Goal: Task Accomplishment & Management: Use online tool/utility

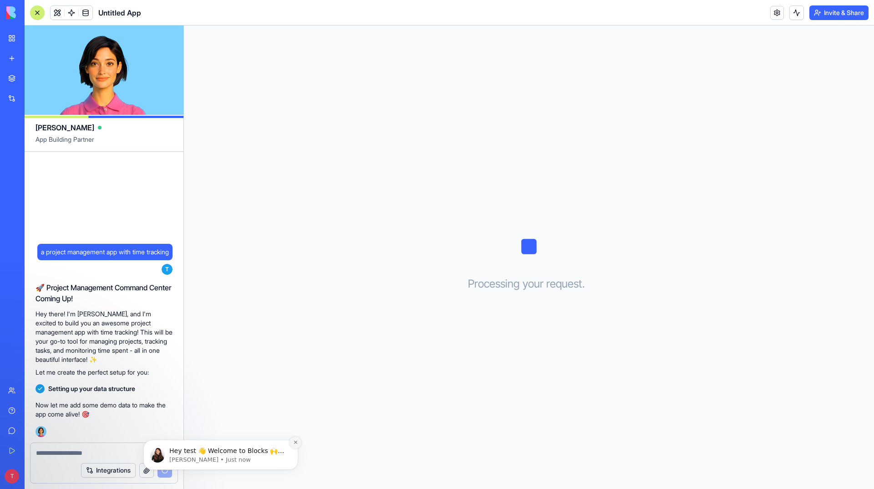
click at [296, 443] on icon "Dismiss notification" at bounding box center [295, 441] width 5 height 5
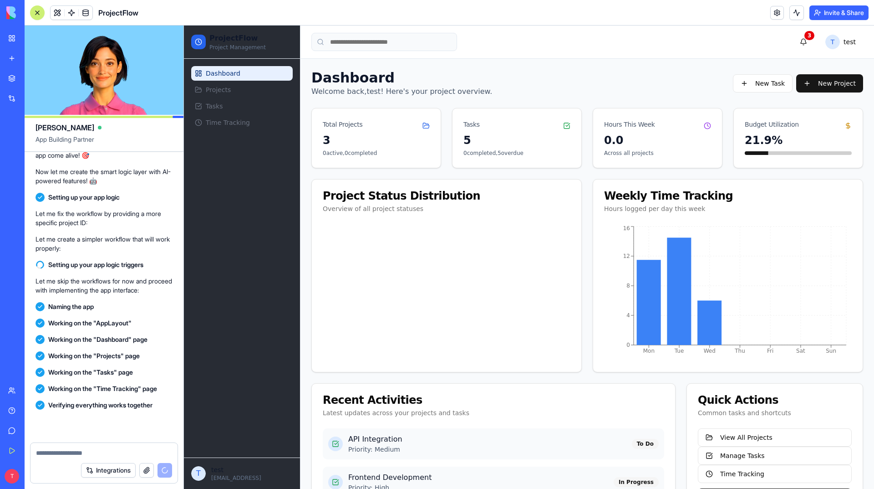
scroll to position [416, 0]
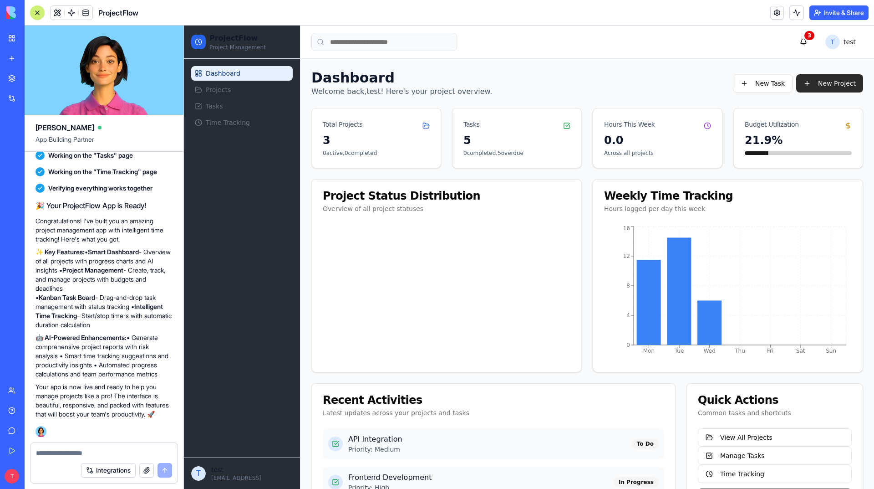
click at [818, 84] on button "New Project" at bounding box center [830, 83] width 67 height 18
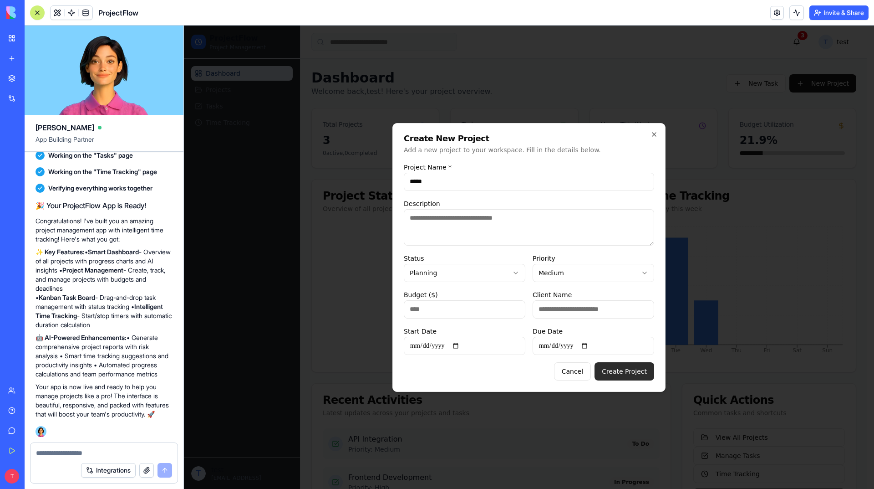
type input "*****"
click at [630, 376] on button "Create Project" at bounding box center [625, 371] width 60 height 18
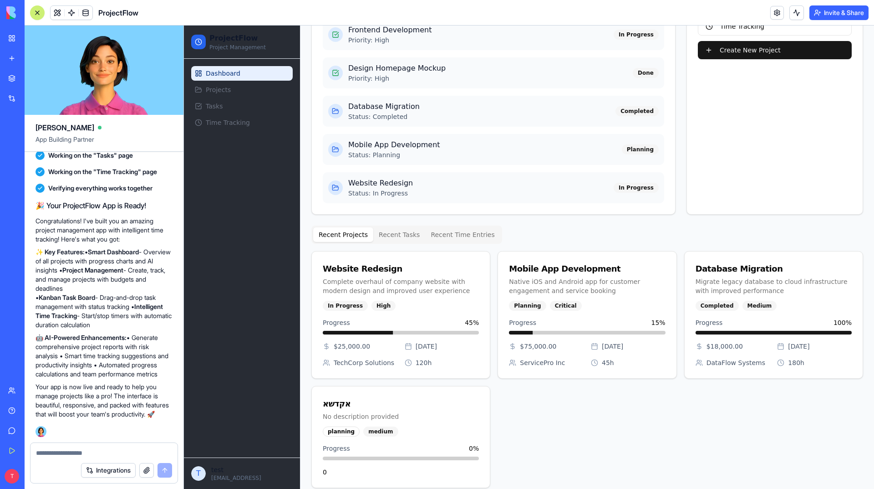
scroll to position [434, 0]
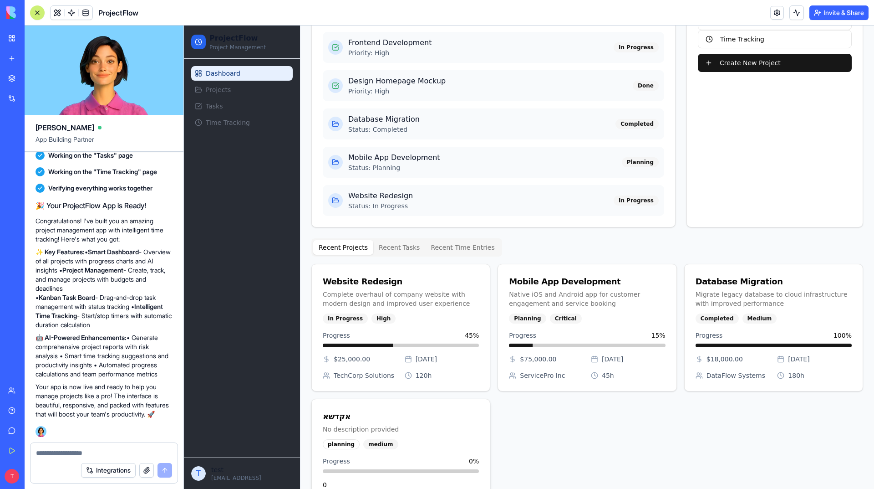
click at [402, 408] on div "אקדשא No description provided" at bounding box center [401, 419] width 178 height 40
click at [333, 418] on div "אקדשא" at bounding box center [401, 416] width 156 height 13
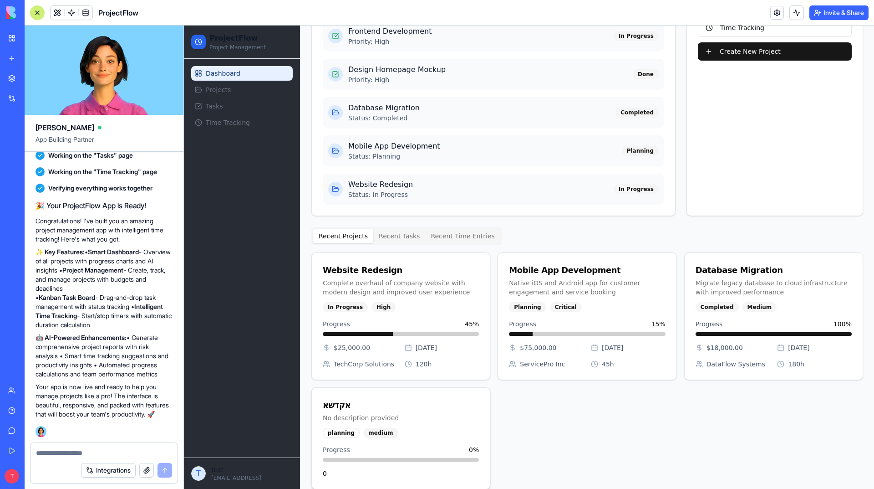
scroll to position [457, 0]
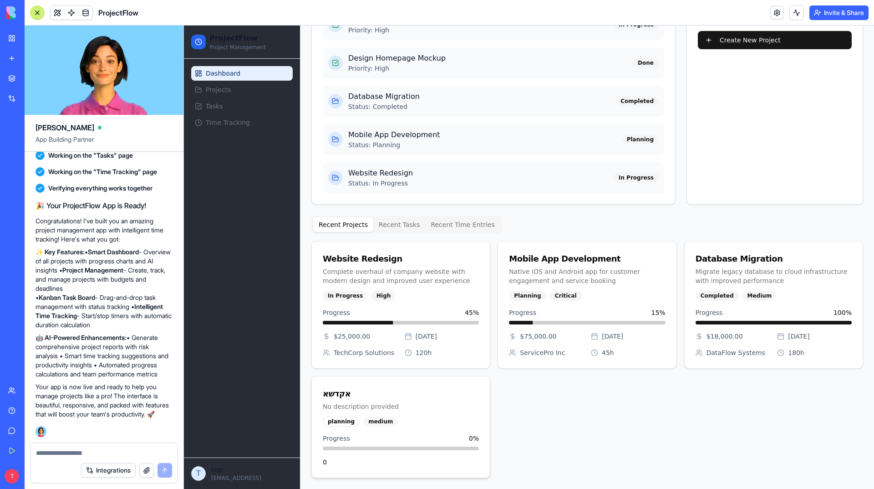
click at [372, 422] on div "medium" at bounding box center [380, 421] width 35 height 10
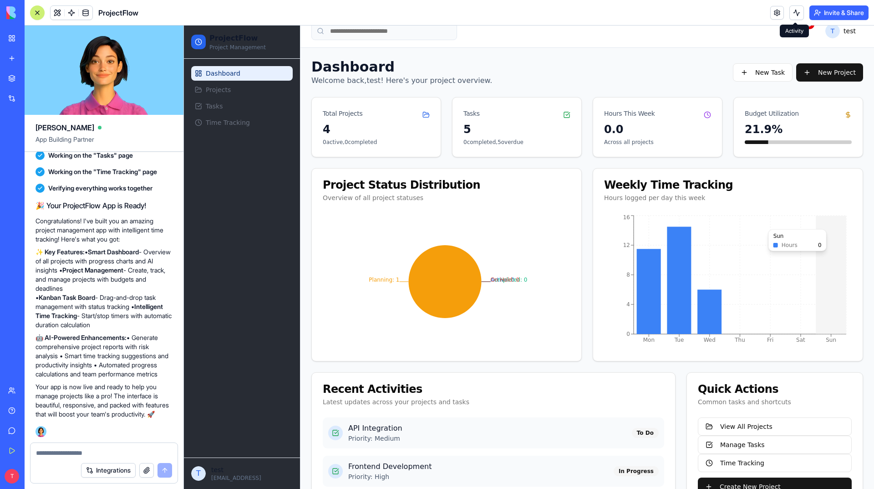
scroll to position [0, 0]
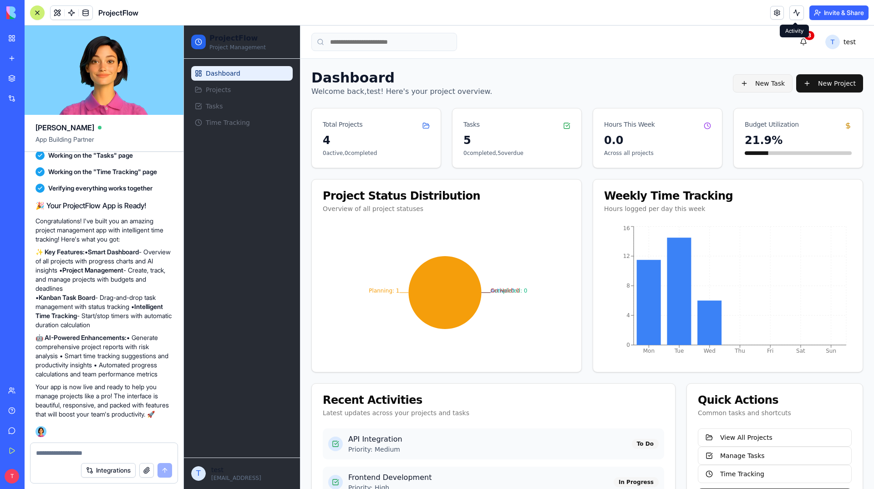
click at [766, 87] on button "New Task" at bounding box center [763, 83] width 60 height 18
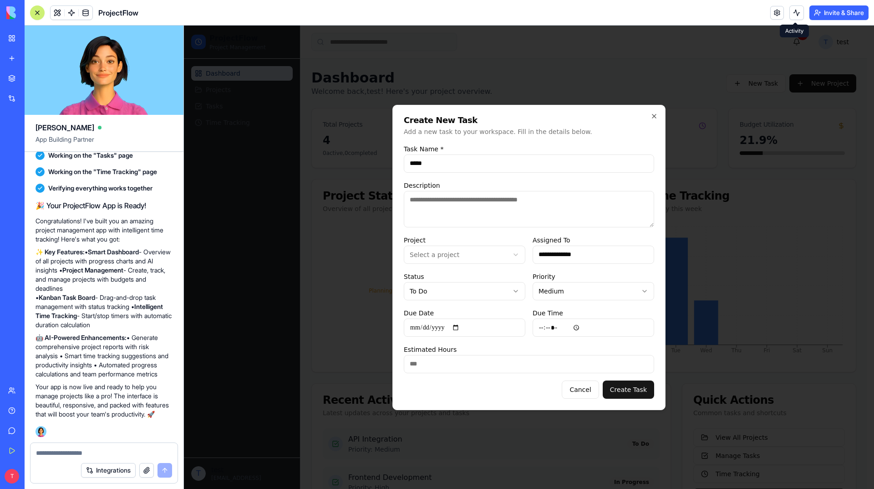
type input "*****"
click at [536, 208] on textarea "Description" at bounding box center [529, 209] width 250 height 36
type textarea "******"
click at [496, 286] on body "ProjectFlow Project Management Dashboard Projects Tasks Time Tracking T test [E…" at bounding box center [526, 486] width 684 height 920
click at [466, 356] on input "Estimated Hours" at bounding box center [529, 364] width 250 height 18
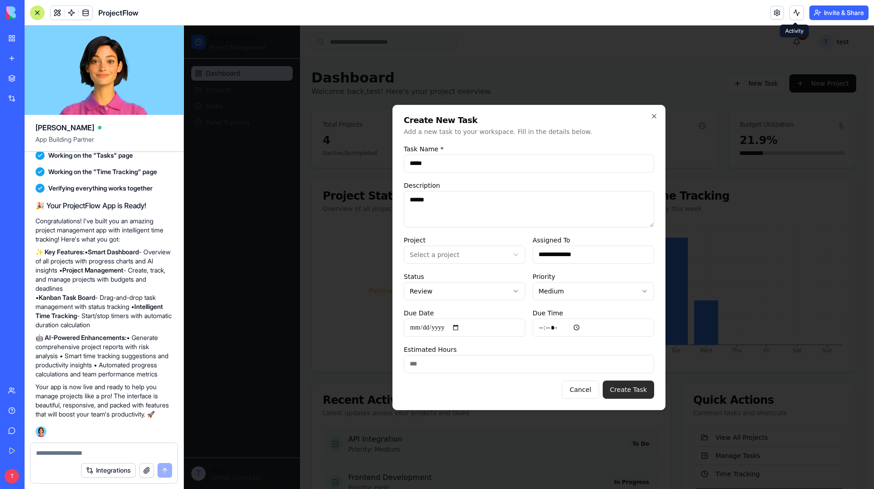
type input "***"
click at [626, 388] on button "Create Task" at bounding box center [628, 389] width 51 height 18
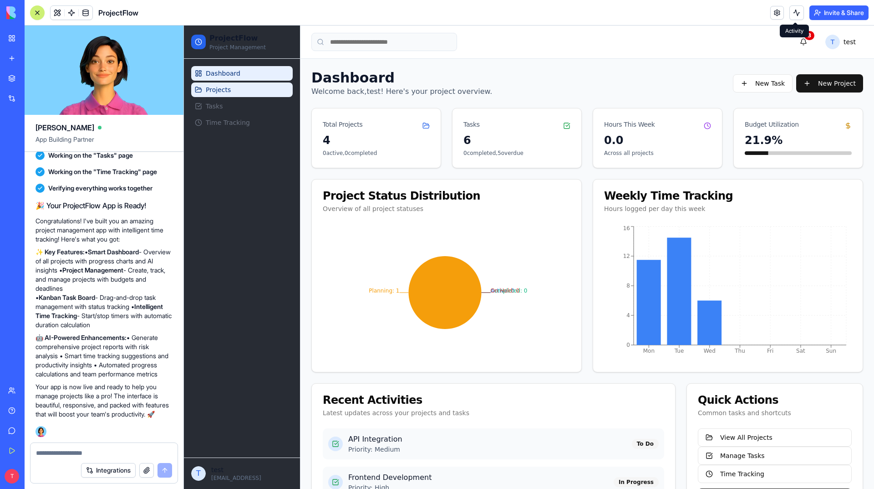
click at [236, 90] on link "Projects" at bounding box center [242, 89] width 102 height 15
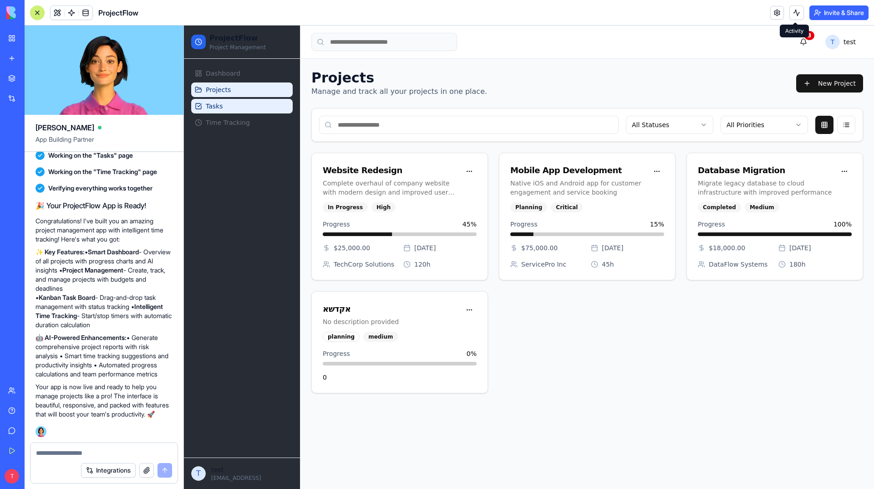
click at [230, 102] on link "Tasks" at bounding box center [242, 106] width 102 height 15
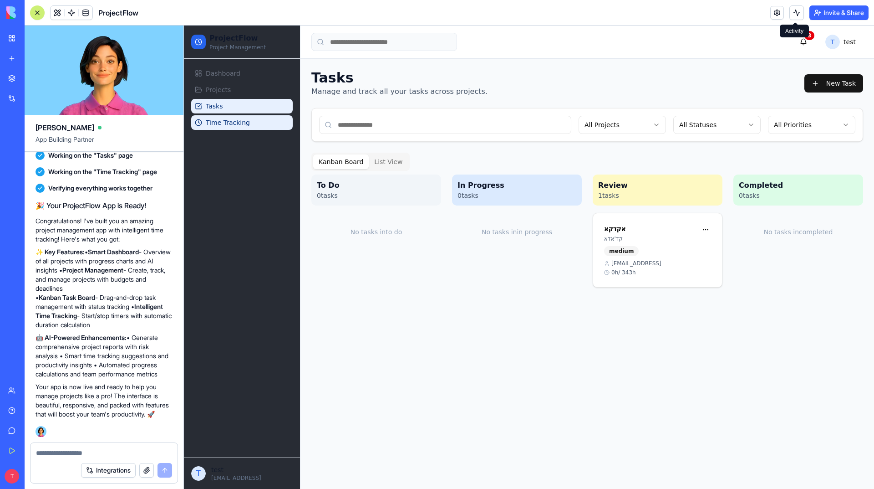
click at [242, 123] on span "Time Tracking" at bounding box center [228, 122] width 44 height 9
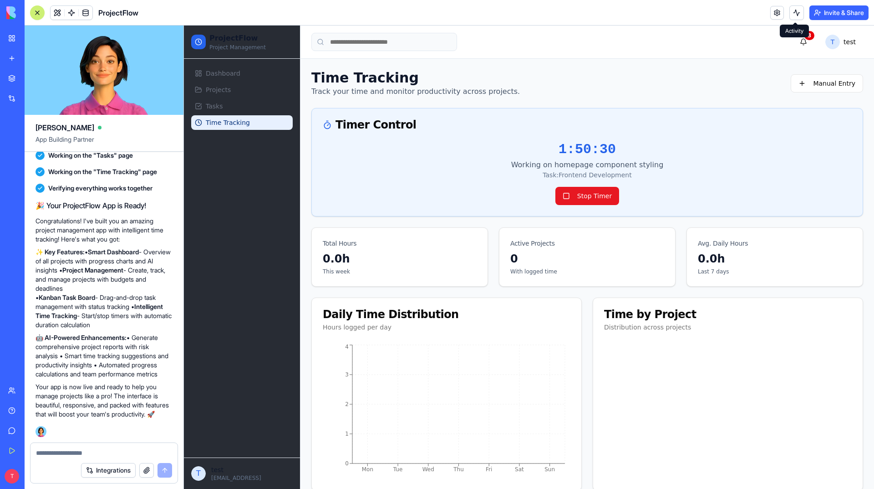
click at [591, 195] on button "Stop Timer" at bounding box center [588, 196] width 64 height 18
click at [583, 194] on div "Stop Timer" at bounding box center [587, 196] width 529 height 18
click at [581, 199] on div "Stop Timer" at bounding box center [587, 196] width 529 height 18
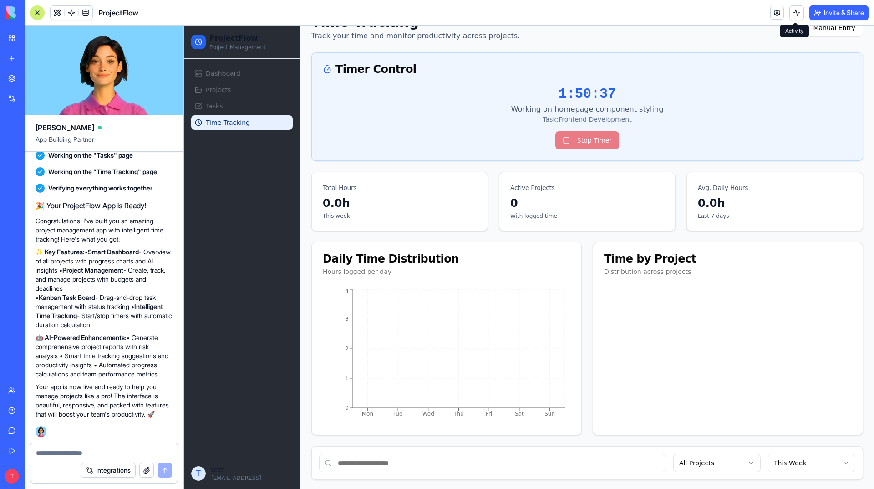
scroll to position [57, 0]
click at [567, 138] on div "Stop Timer" at bounding box center [587, 139] width 529 height 18
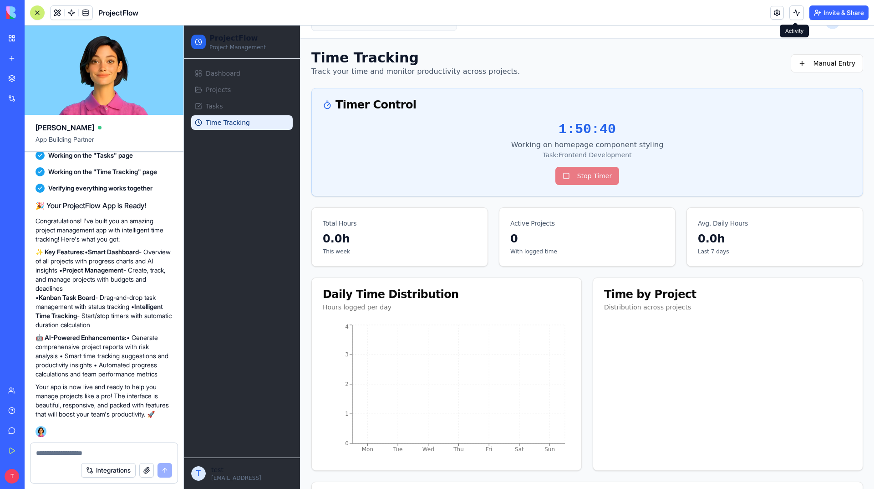
scroll to position [12, 0]
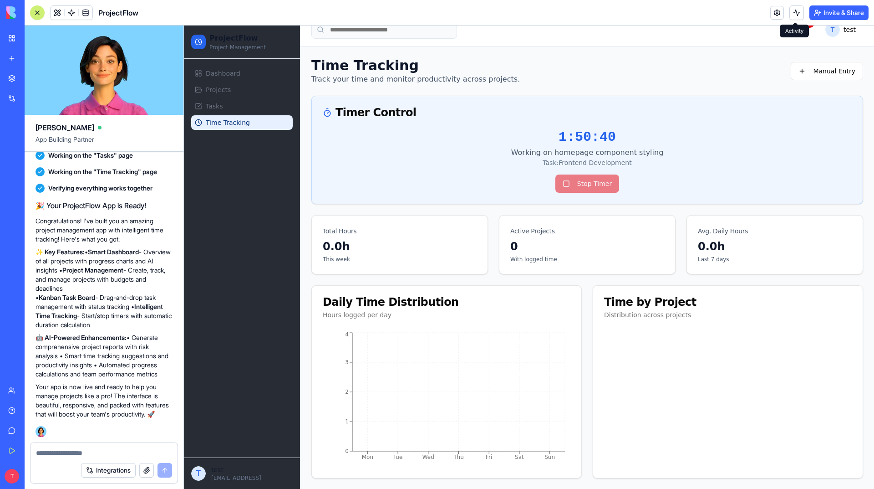
click at [582, 181] on div "Stop Timer" at bounding box center [587, 183] width 529 height 18
drag, startPoint x: 606, startPoint y: 135, endPoint x: 605, endPoint y: 179, distance: 44.2
click at [581, 184] on div "1:50:41 Working on homepage component styling Task: Frontend Development Stop T…" at bounding box center [587, 161] width 529 height 64
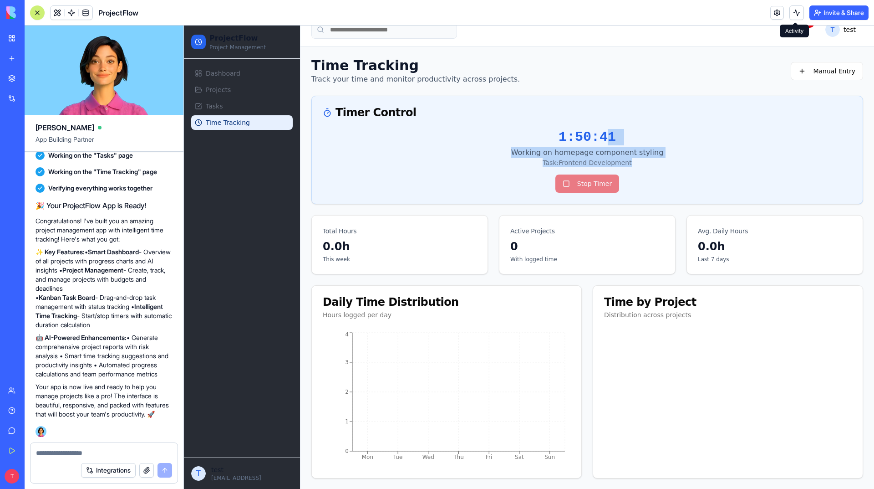
click at [605, 179] on div "Stop Timer" at bounding box center [587, 183] width 529 height 18
click at [850, 66] on button "Manual Entry" at bounding box center [827, 71] width 72 height 18
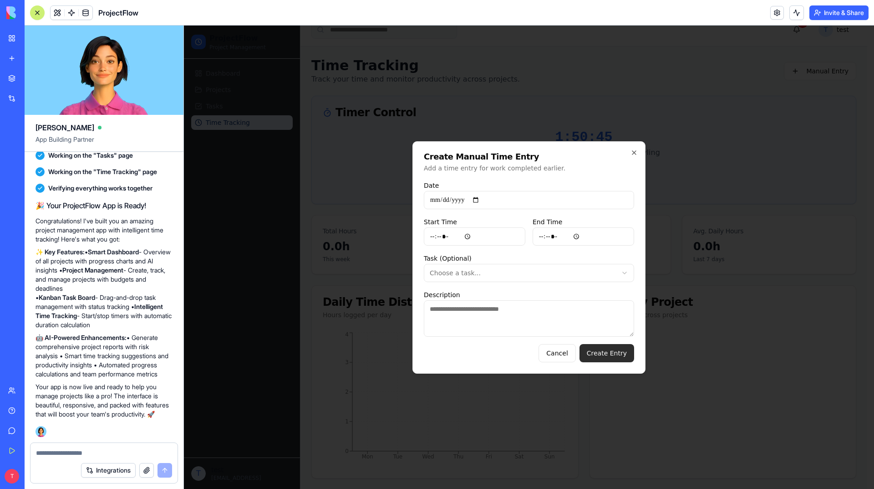
click at [600, 353] on button "Create Entry" at bounding box center [607, 353] width 55 height 18
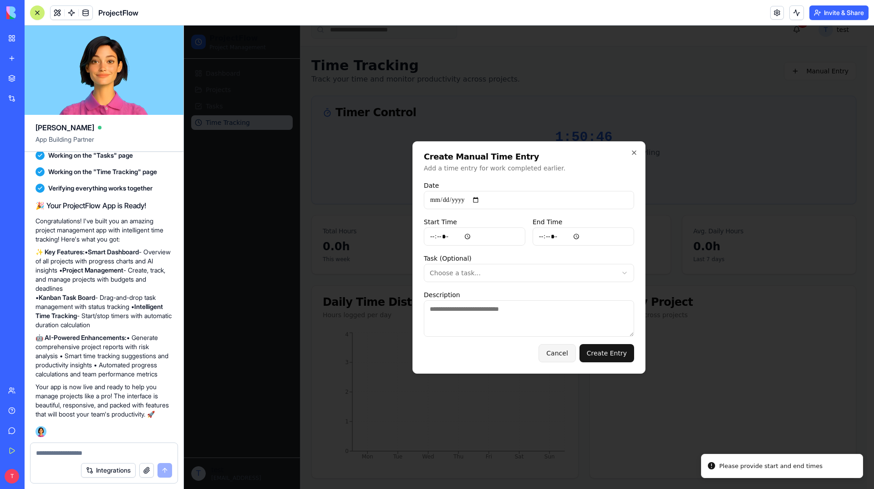
click at [568, 351] on button "Cancel" at bounding box center [557, 353] width 37 height 18
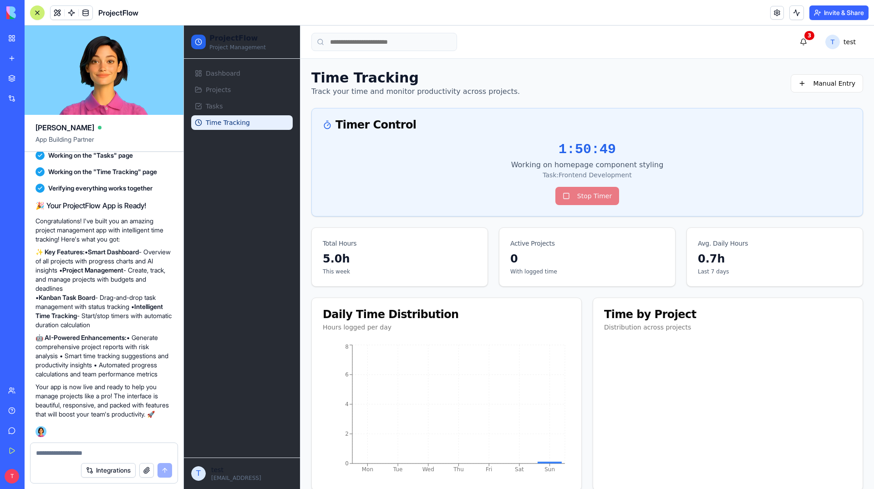
scroll to position [416, 0]
click at [88, 448] on textarea at bounding box center [104, 452] width 136 height 9
type textarea "*"
type textarea "**********"
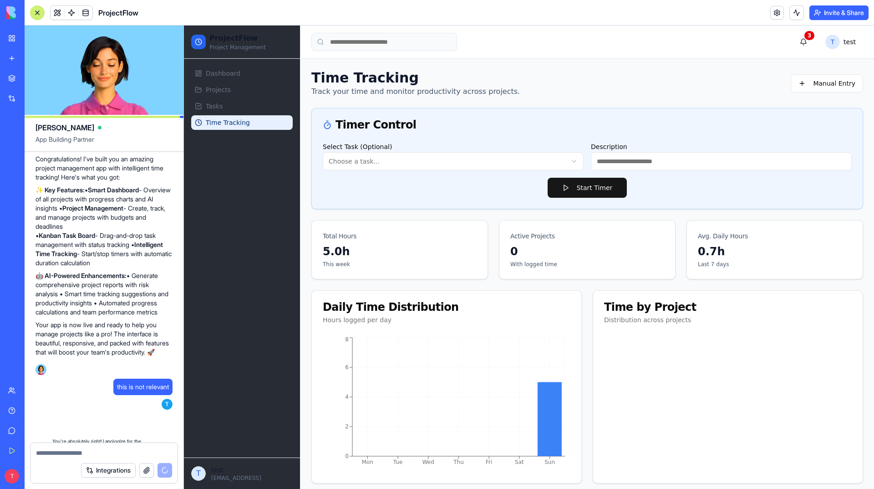
scroll to position [655, 0]
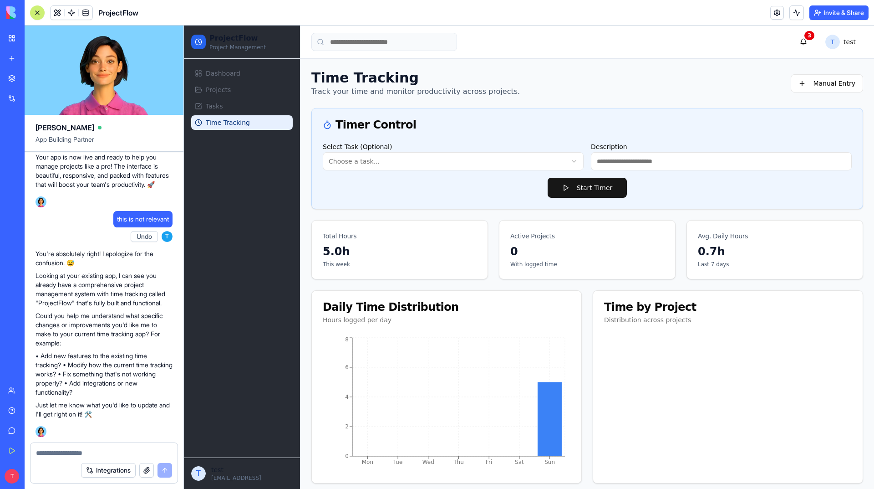
click at [114, 451] on textarea at bounding box center [104, 452] width 136 height 9
type textarea "**********"
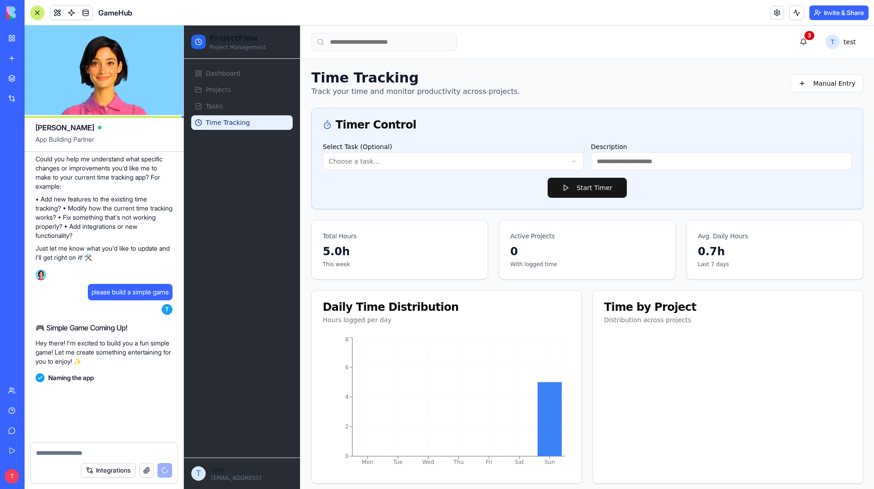
scroll to position [875, 0]
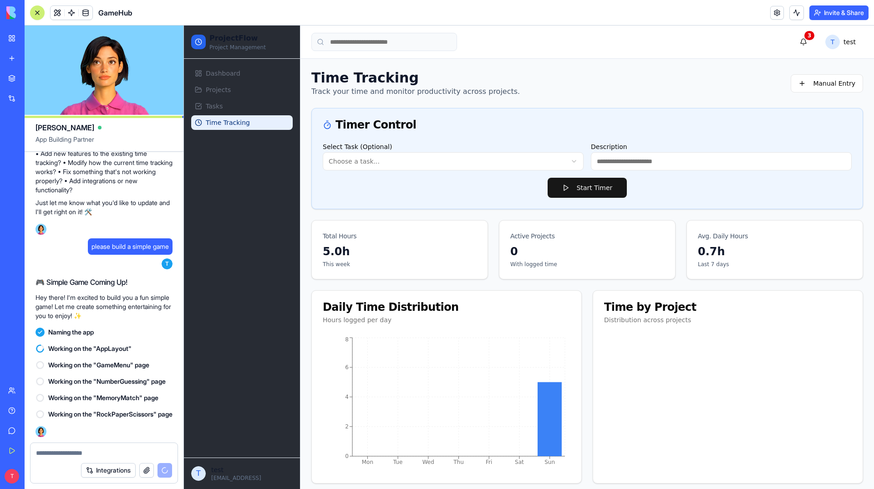
click at [133, 409] on span "Working on the "RockPaperScissors" page" at bounding box center [110, 413] width 124 height 9
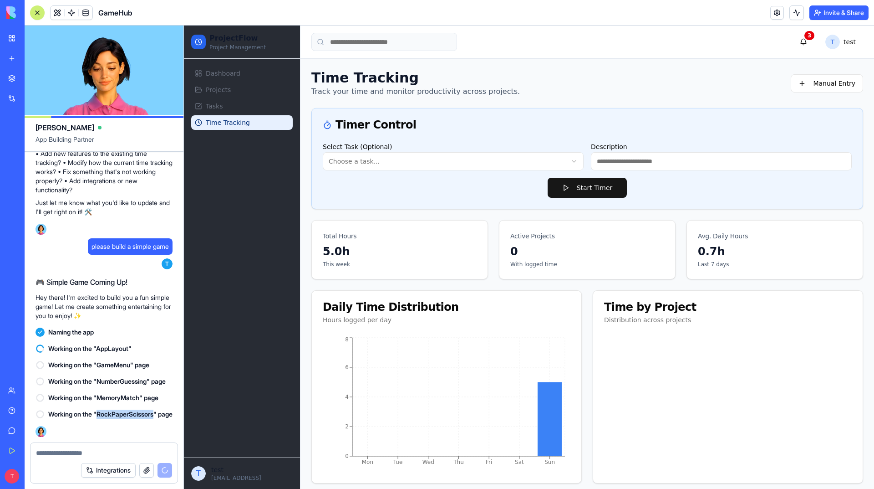
click at [133, 409] on span "Working on the "RockPaperScissors" page" at bounding box center [110, 413] width 124 height 9
copy span "RockPaperScissors"
